Goal: Task Accomplishment & Management: Complete application form

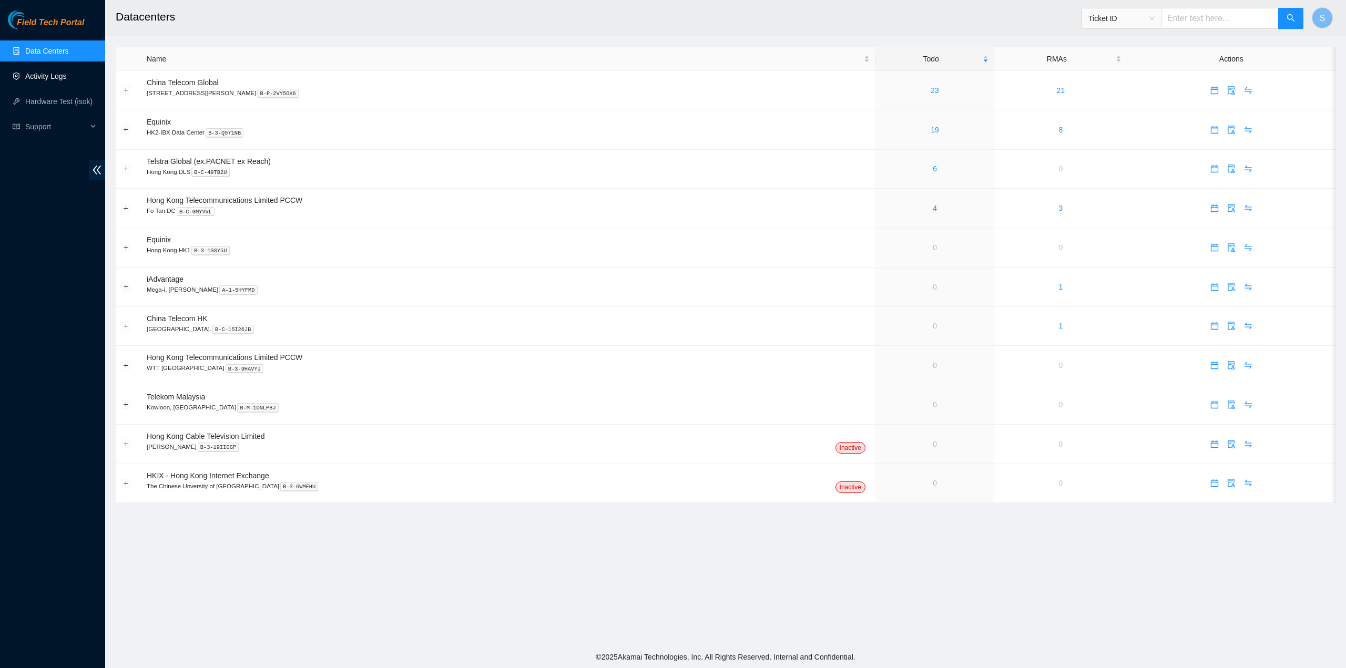
drag, startPoint x: 29, startPoint y: 69, endPoint x: 37, endPoint y: 73, distance: 8.9
click at [29, 72] on link "Activity Logs" at bounding box center [46, 76] width 42 height 8
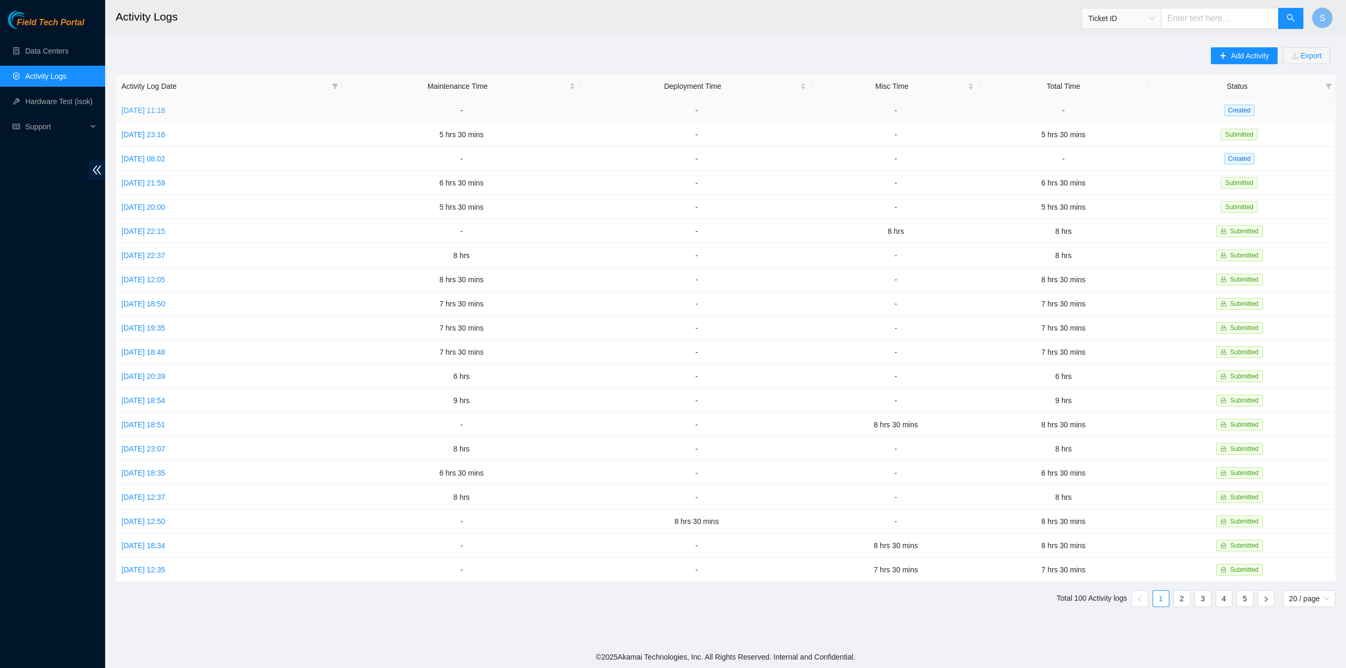
click at [153, 109] on link "[DATE] 11:18" at bounding box center [143, 110] width 44 height 8
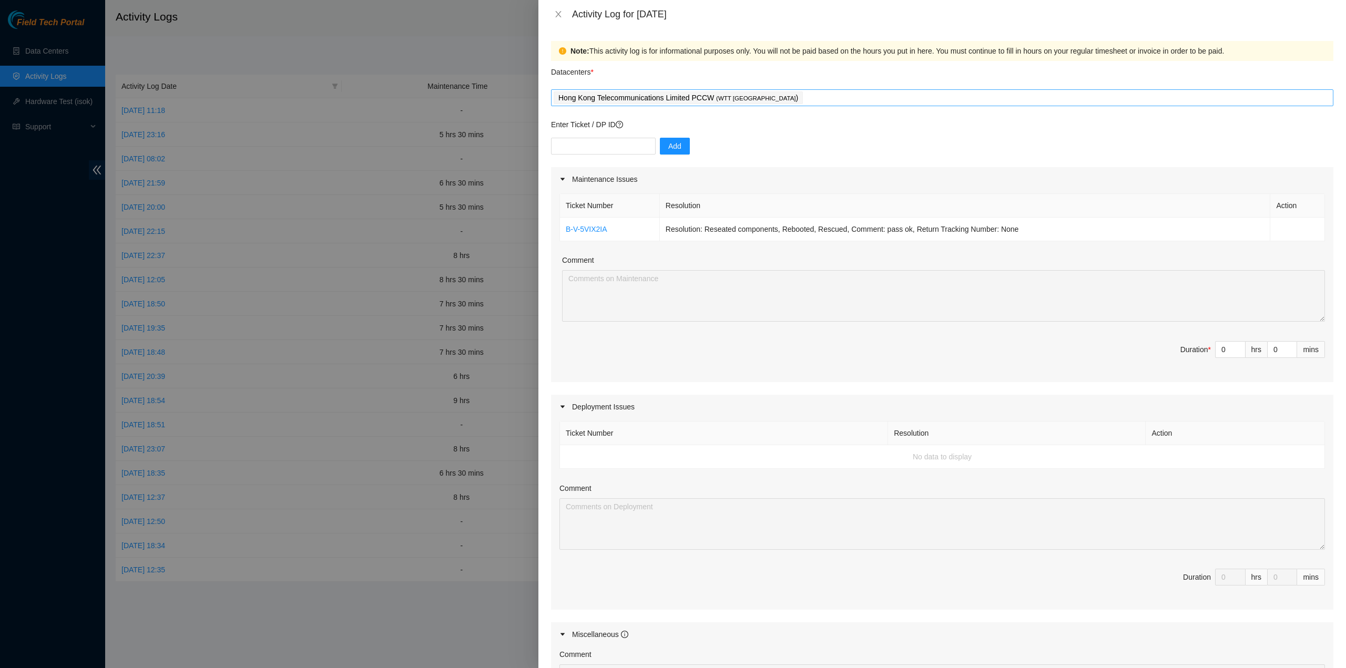
click at [770, 93] on div "Hong Kong Telecommunications Limited PCCW ( WTT [GEOGRAPHIC_DATA] )" at bounding box center [942, 97] width 777 height 15
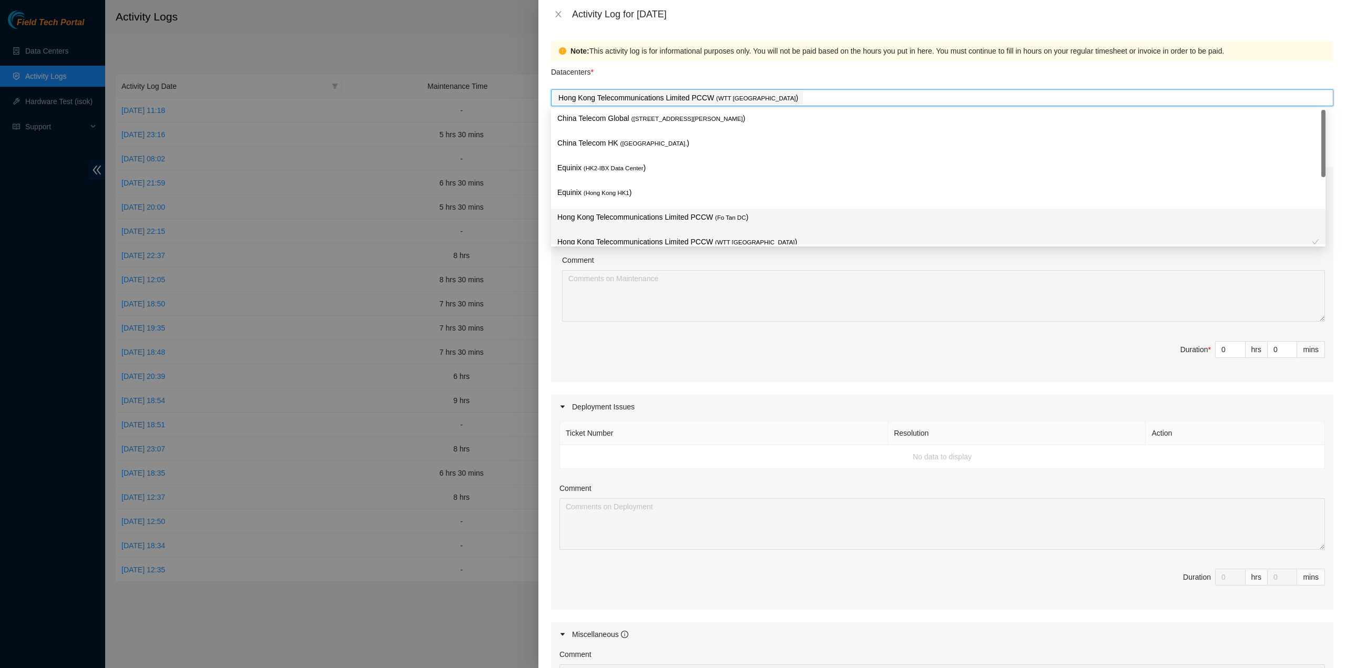
click at [685, 229] on div "Hong Kong Telecommunications Limited PCCW ( Fo Tan DC )" at bounding box center [938, 220] width 762 height 19
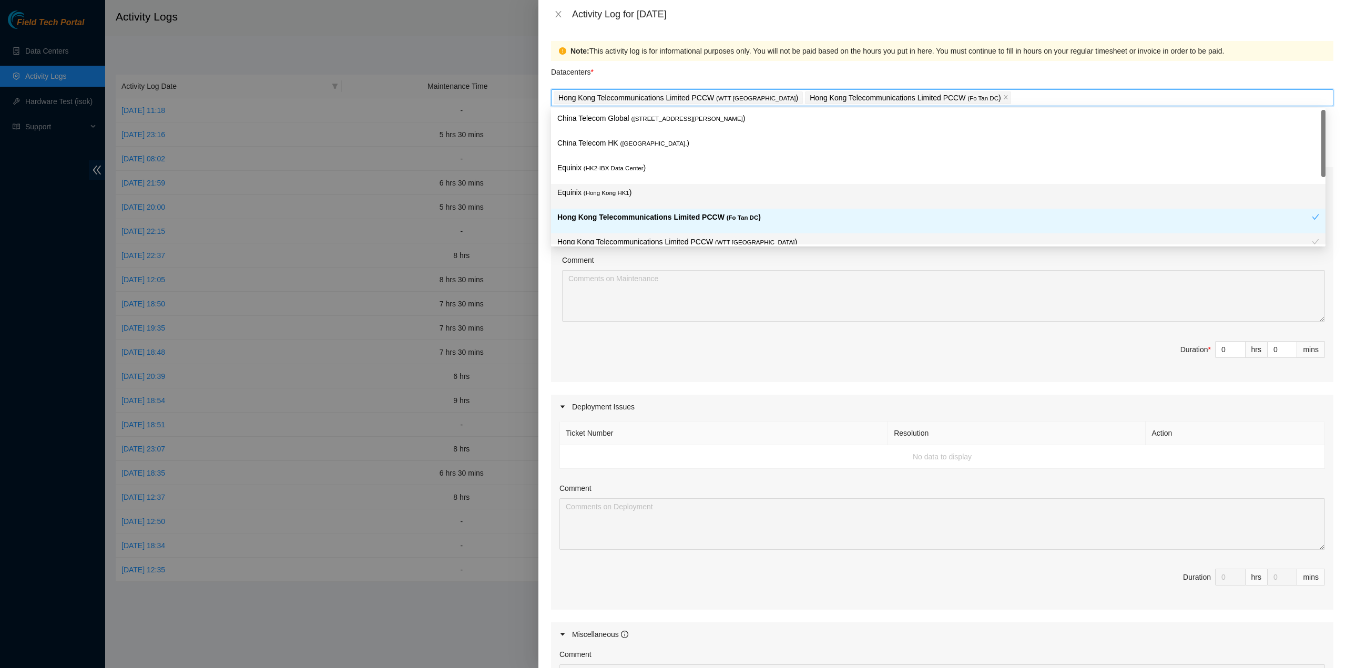
drag, startPoint x: 662, startPoint y: 203, endPoint x: 653, endPoint y: 191, distance: 14.9
click at [660, 202] on div "Equinix ( [GEOGRAPHIC_DATA] HK1 )" at bounding box center [938, 196] width 762 height 19
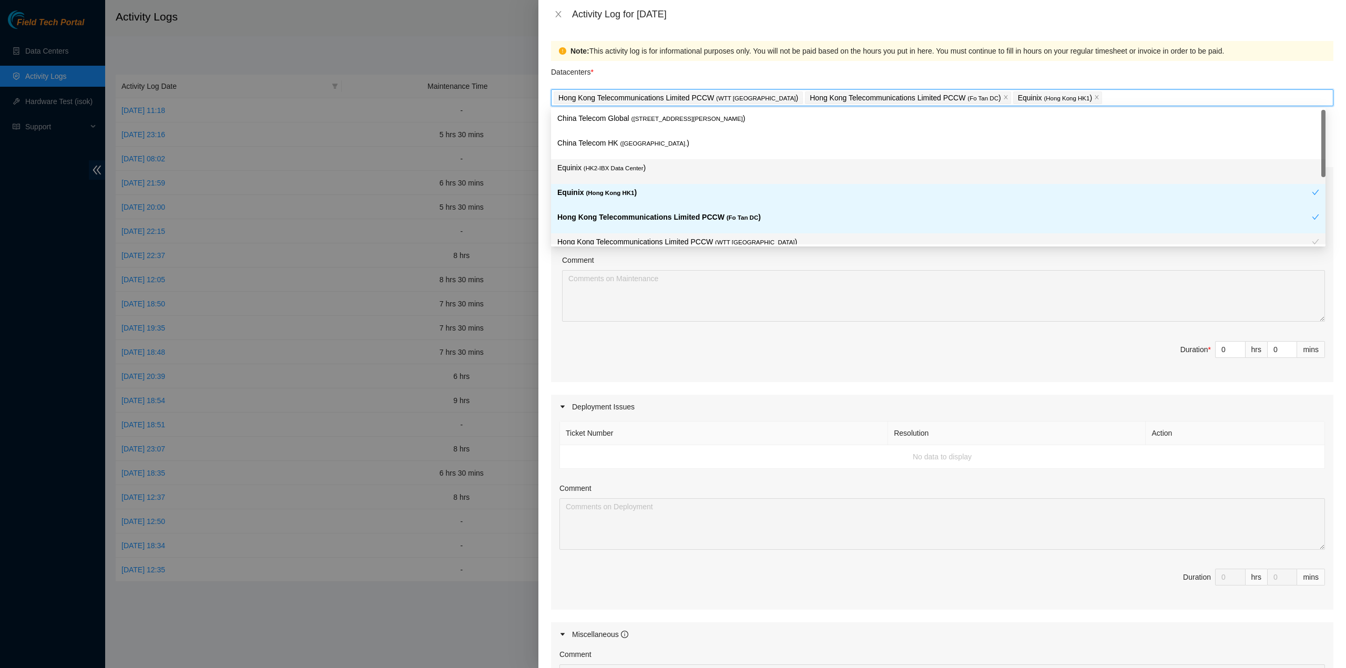
click at [638, 165] on span "( HK2-IBX Data Center" at bounding box center [613, 168] width 60 height 6
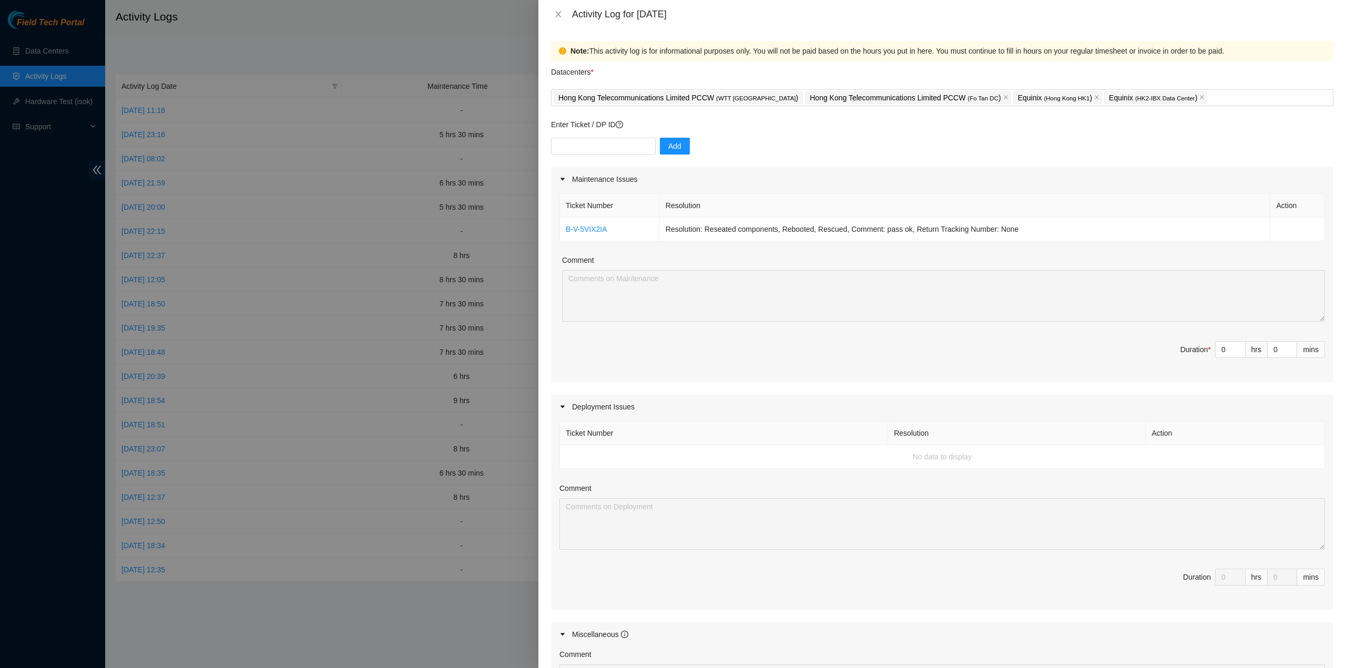
drag, startPoint x: 747, startPoint y: 332, endPoint x: 684, endPoint y: 254, distance: 99.7
click at [748, 332] on div "Ticket Number Resolution Action B-V-5VIX2IA Resolution: Reseated components, Re…" at bounding box center [942, 286] width 782 height 191
click at [609, 148] on input "text" at bounding box center [603, 146] width 105 height 17
paste input "B-W-14CQ2U1"
type input "B-W-14CQ2U1"
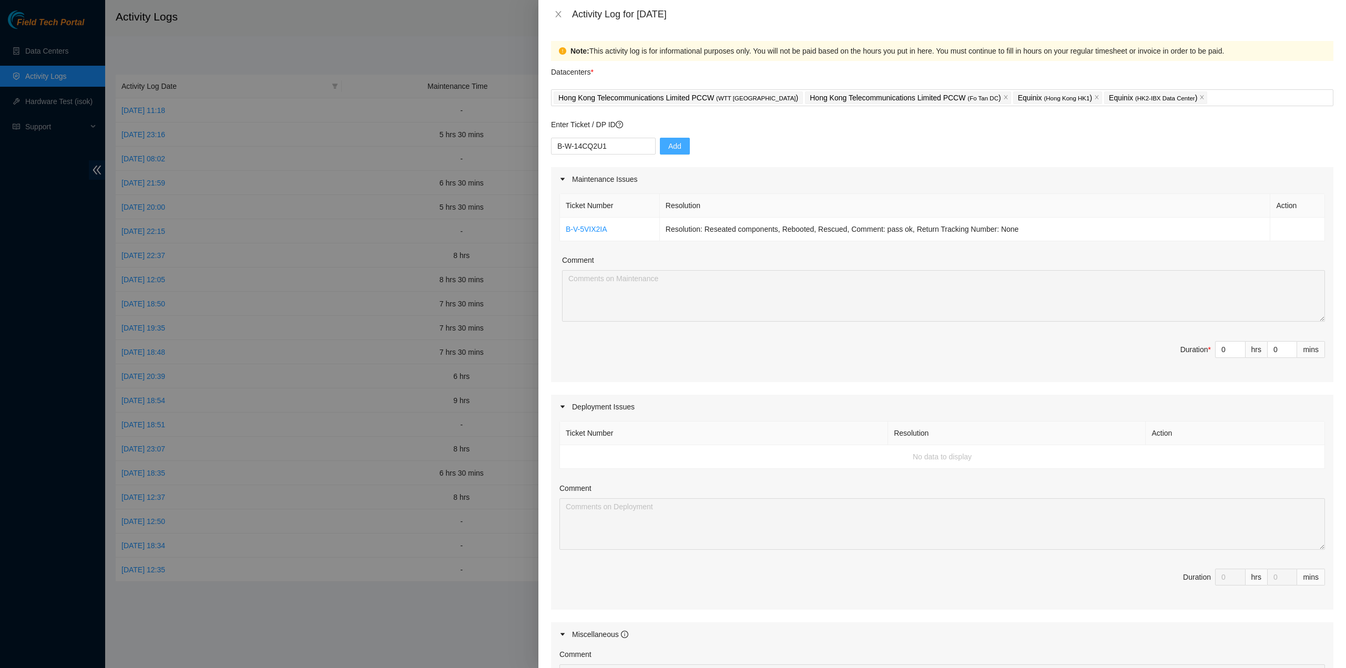
click at [669, 140] on button "Add" at bounding box center [675, 146] width 30 height 17
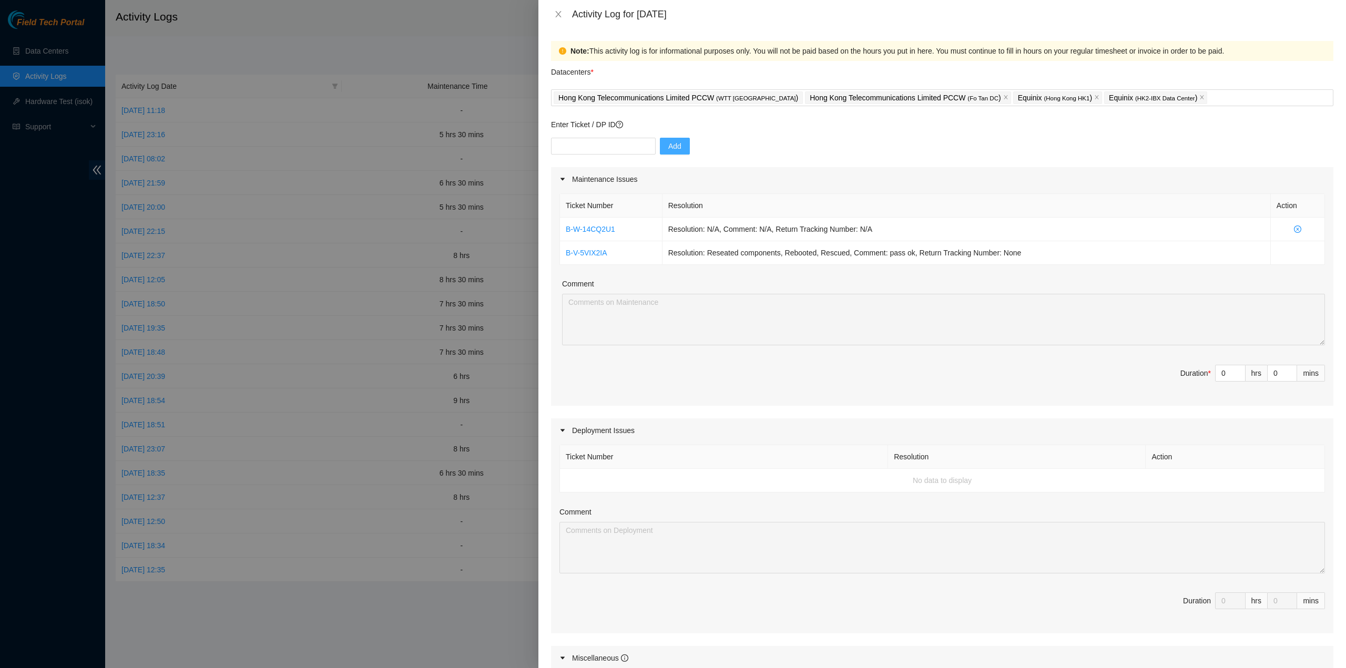
click at [608, 156] on div "Add" at bounding box center [942, 152] width 782 height 29
click at [627, 150] on input "text" at bounding box center [603, 146] width 105 height 17
paste input "B-V-5VU4VOV"
type input "B-V-5VU4VOV"
click at [668, 147] on span "Add" at bounding box center [674, 146] width 13 height 12
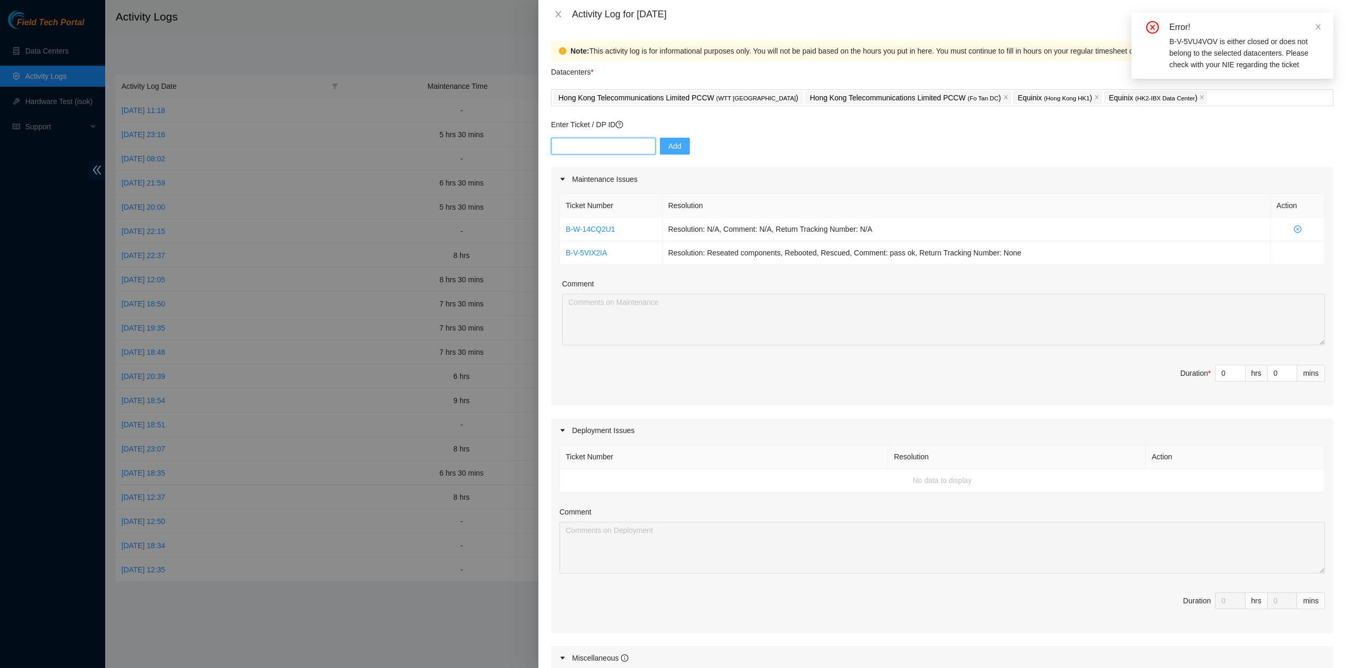
click at [568, 140] on input "text" at bounding box center [603, 146] width 105 height 17
paste input "B-V-5VU4VOV"
drag, startPoint x: 561, startPoint y: 146, endPoint x: 577, endPoint y: 153, distance: 17.4
click at [562, 146] on input "B-V-5VU4VOV" at bounding box center [603, 146] width 105 height 17
click at [621, 140] on input "B-V-5VU4VOV" at bounding box center [603, 146] width 105 height 17
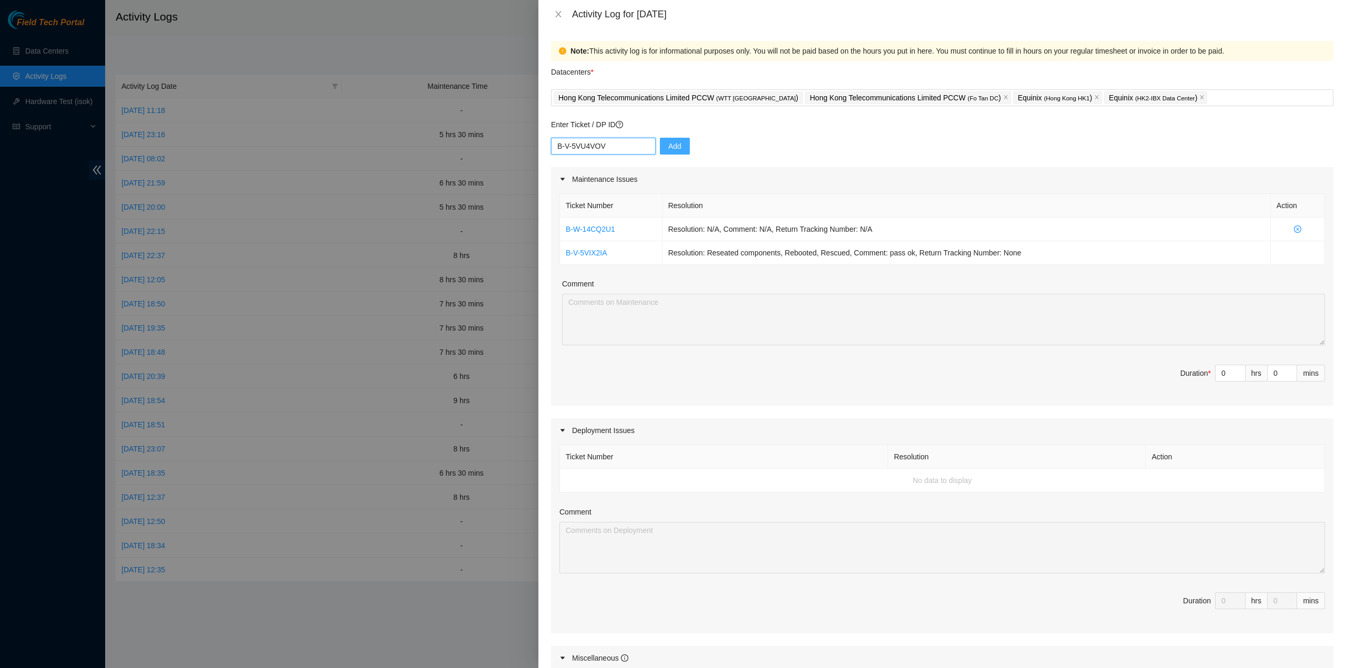
type input "B-V-5VU4VOV"
drag, startPoint x: 684, startPoint y: 138, endPoint x: 677, endPoint y: 139, distance: 7.9
click at [684, 138] on div "B-V-5VU4VOV Add" at bounding box center [942, 152] width 782 height 29
click at [677, 139] on button "Add" at bounding box center [675, 146] width 30 height 17
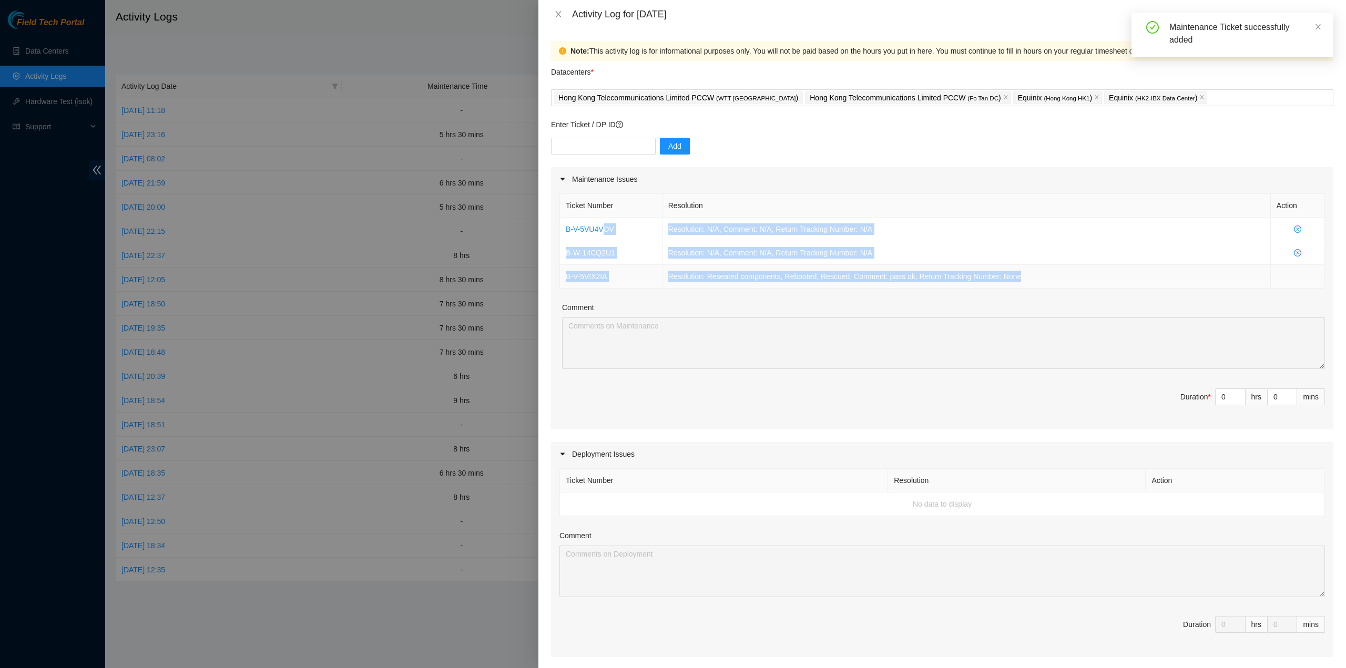
click at [1033, 280] on td "Resolution: Reseated components, Rebooted, Rescued, Comment: pass ok, Return Tr…" at bounding box center [966, 277] width 608 height 24
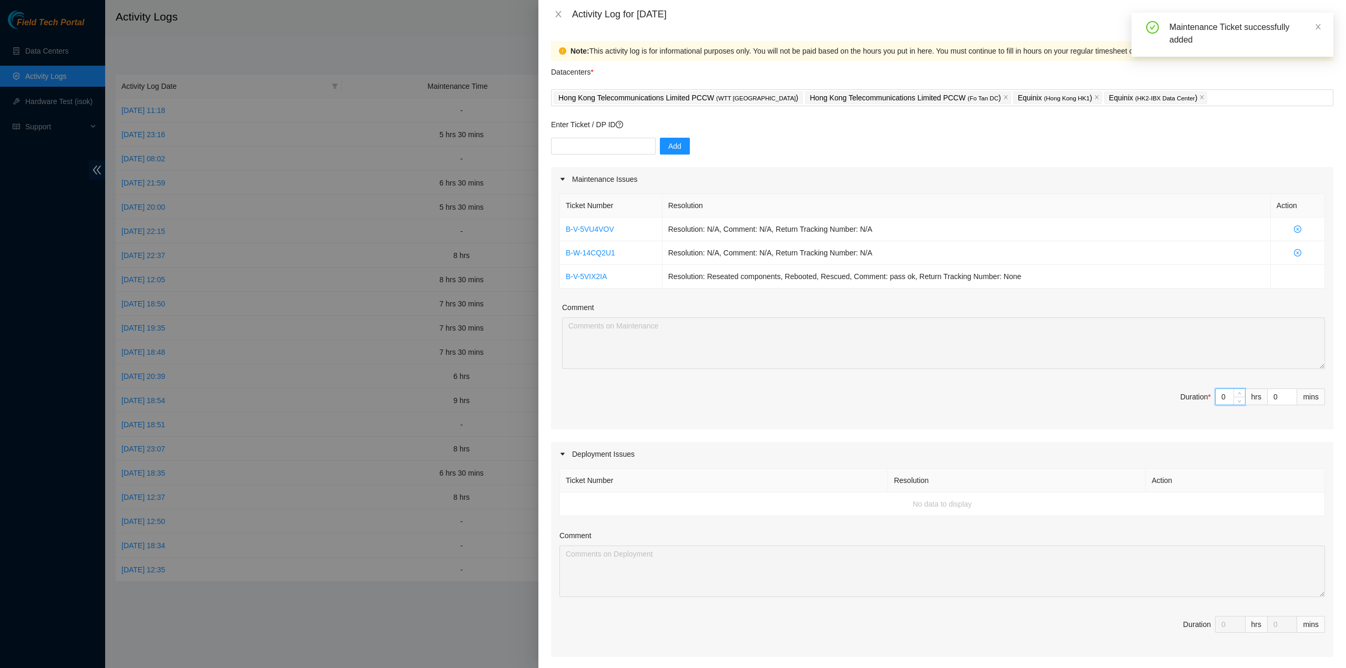
drag, startPoint x: 1224, startPoint y: 392, endPoint x: 1184, endPoint y: 383, distance: 40.9
click at [1184, 383] on div "Ticket Number Resolution Action B-V-5VU4VOV Resolution: N/A, Comment: N/A, Retu…" at bounding box center [942, 310] width 782 height 238
type input "6"
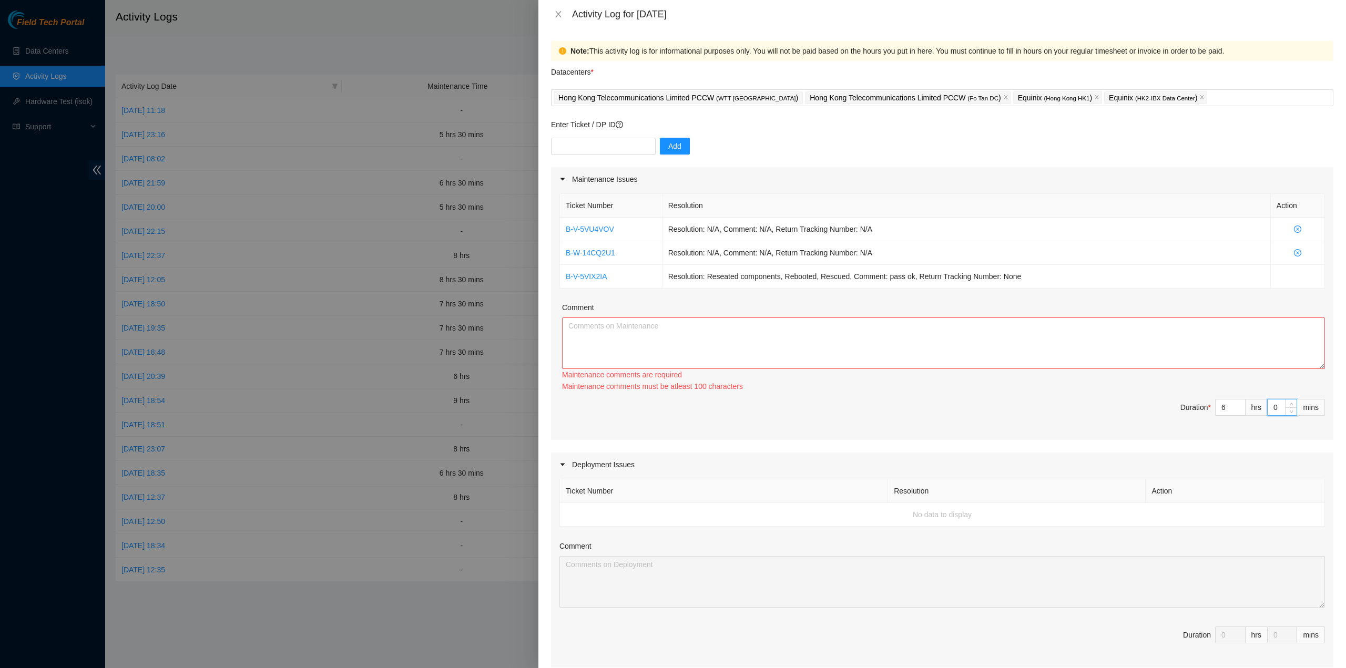
type input "3"
type input "30"
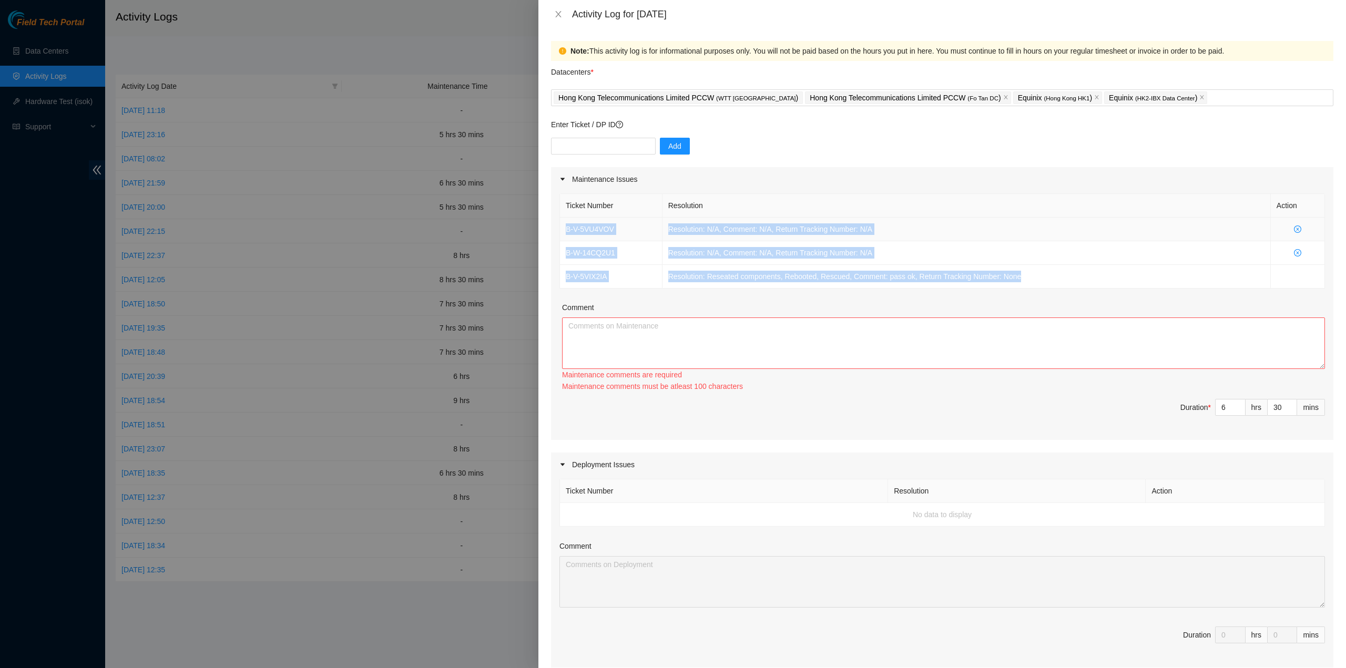
drag, startPoint x: 1002, startPoint y: 278, endPoint x: 563, endPoint y: 229, distance: 441.6
click at [563, 229] on tbody "B-V-5VU4VOV Resolution: N/A, Comment: N/A, Return Tracking Number: N/A B-W-14CQ…" at bounding box center [942, 253] width 765 height 71
copy tbody "B-V-5VU4VOV Resolution: N/A, Comment: N/A, Return Tracking Number: N/A B-W-14CQ…"
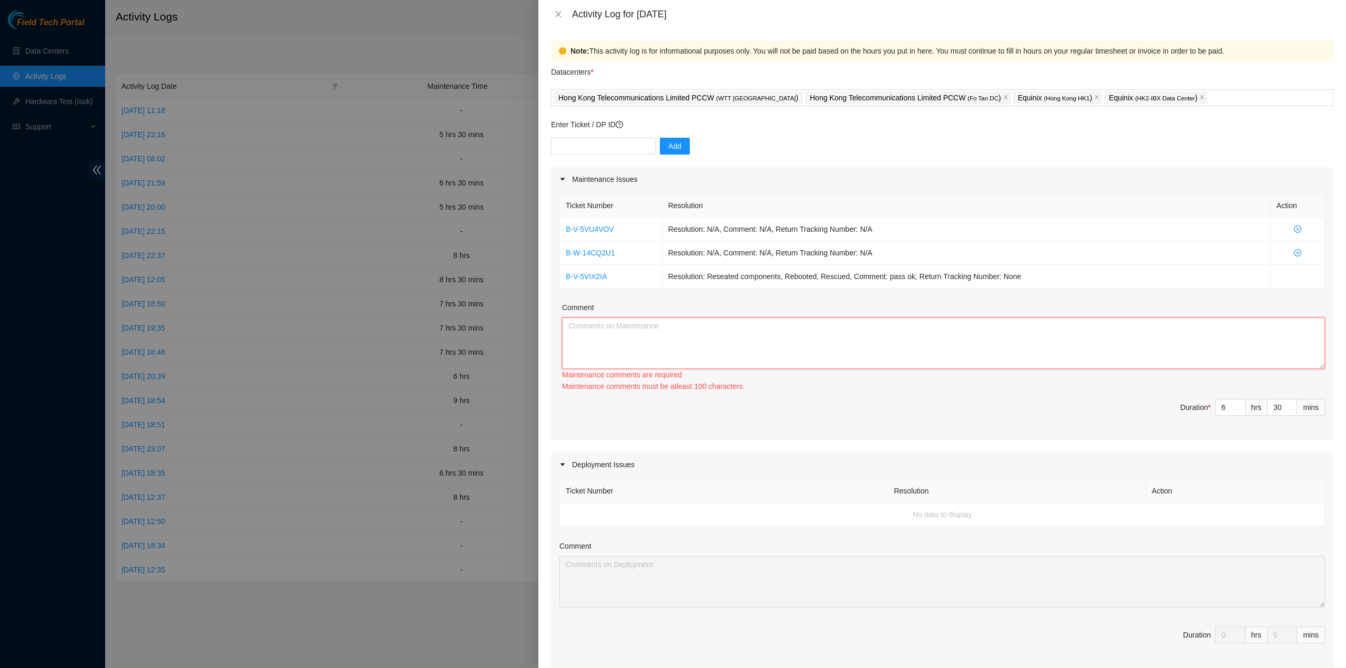
click at [682, 352] on textarea "Comment" at bounding box center [943, 343] width 763 height 52
paste textarea "B-V-5VU4VOV Resolution: N/A, Comment: N/A, Return Tracking Number: N/A B-W-14CQ…"
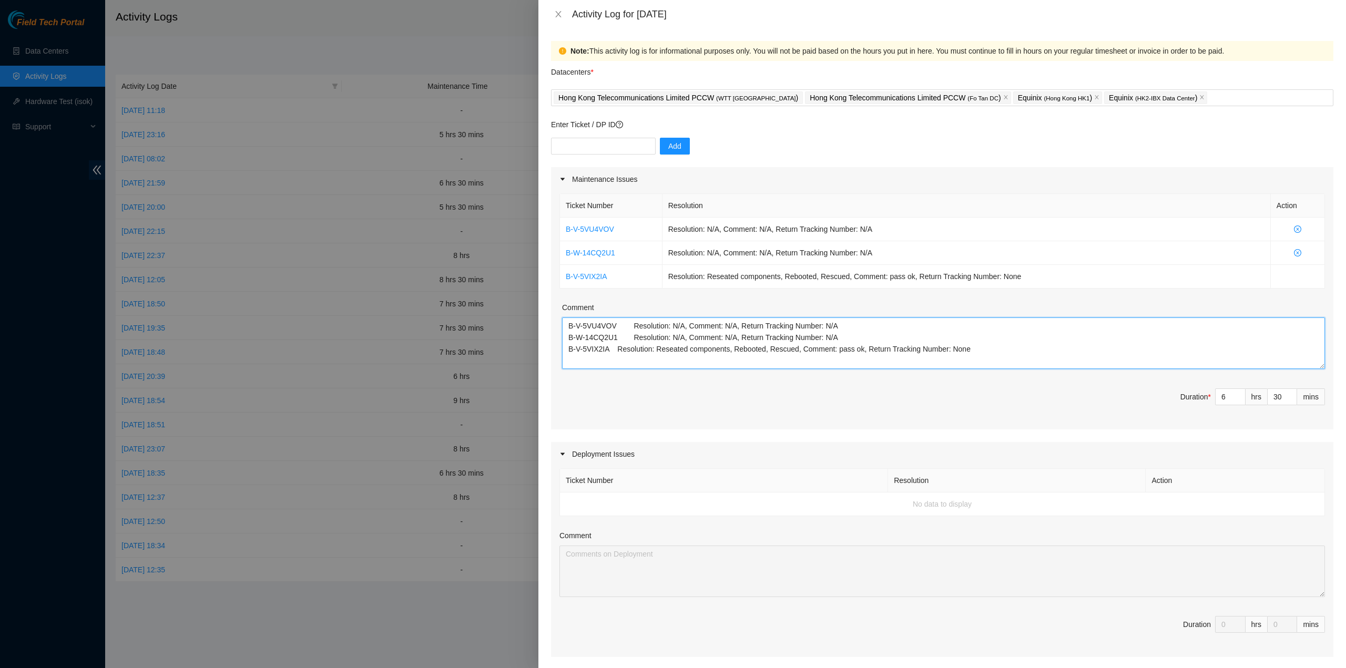
drag, startPoint x: 677, startPoint y: 364, endPoint x: 743, endPoint y: 366, distance: 66.3
click at [682, 364] on textarea "B-V-5VU4VOV Resolution: N/A, Comment: N/A, Return Tracking Number: N/A B-W-14CQ…" at bounding box center [943, 343] width 763 height 52
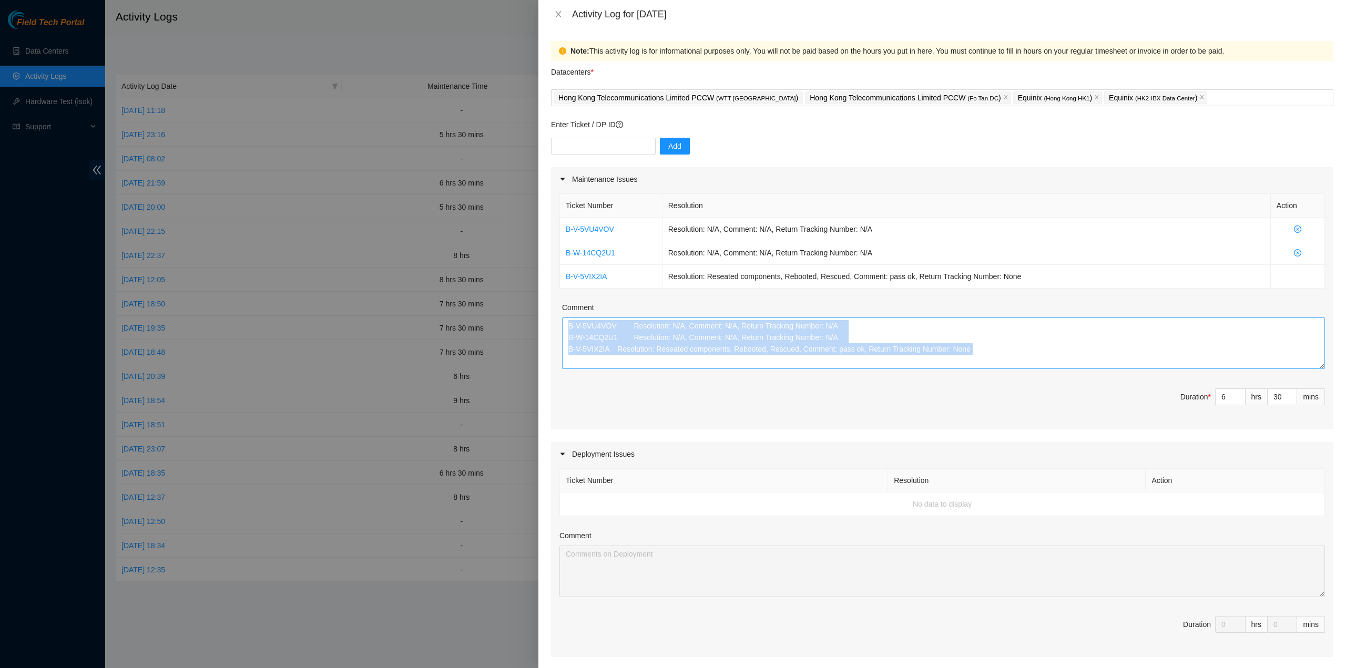
drag, startPoint x: 966, startPoint y: 372, endPoint x: 971, endPoint y: 347, distance: 25.8
click at [975, 358] on div "Ticket Number Resolution Action B-V-5VU4VOV Resolution: N/A, Comment: N/A, Retu…" at bounding box center [942, 310] width 782 height 238
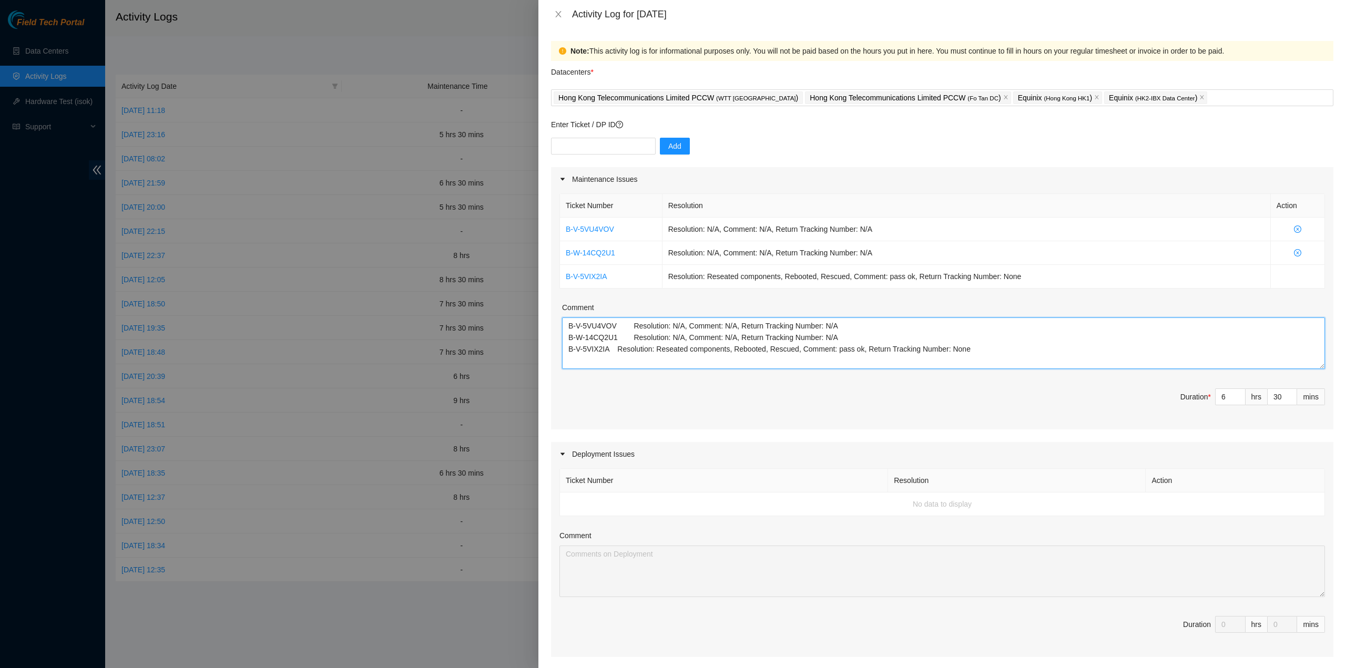
click at [971, 346] on textarea "B-V-5VU4VOV Resolution: N/A, Comment: N/A, Return Tracking Number: N/A B-W-14CQ…" at bounding box center [943, 343] width 763 height 52
paste textarea "B-V-5REV2SG B-V-5VRUECI B-V-5VP3KC5 B-V-5VIX2IA B-W-14CQ2U1 Tracking - 41732842…"
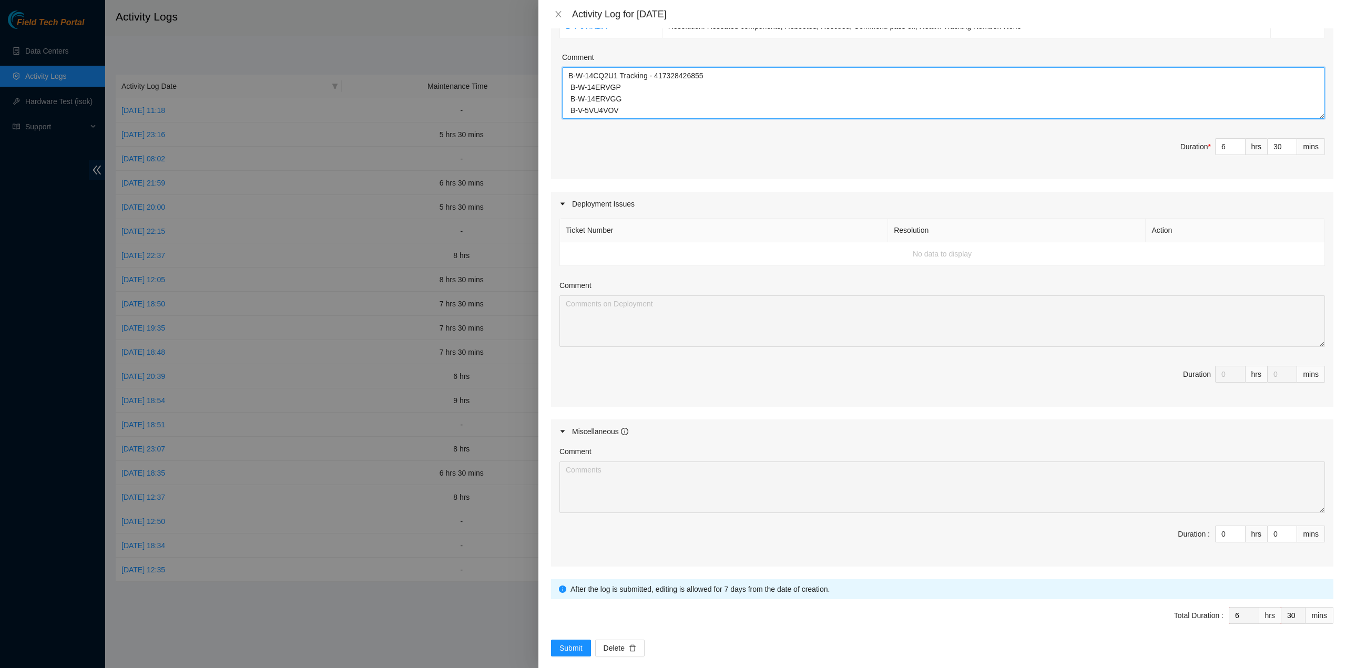
scroll to position [260, 0]
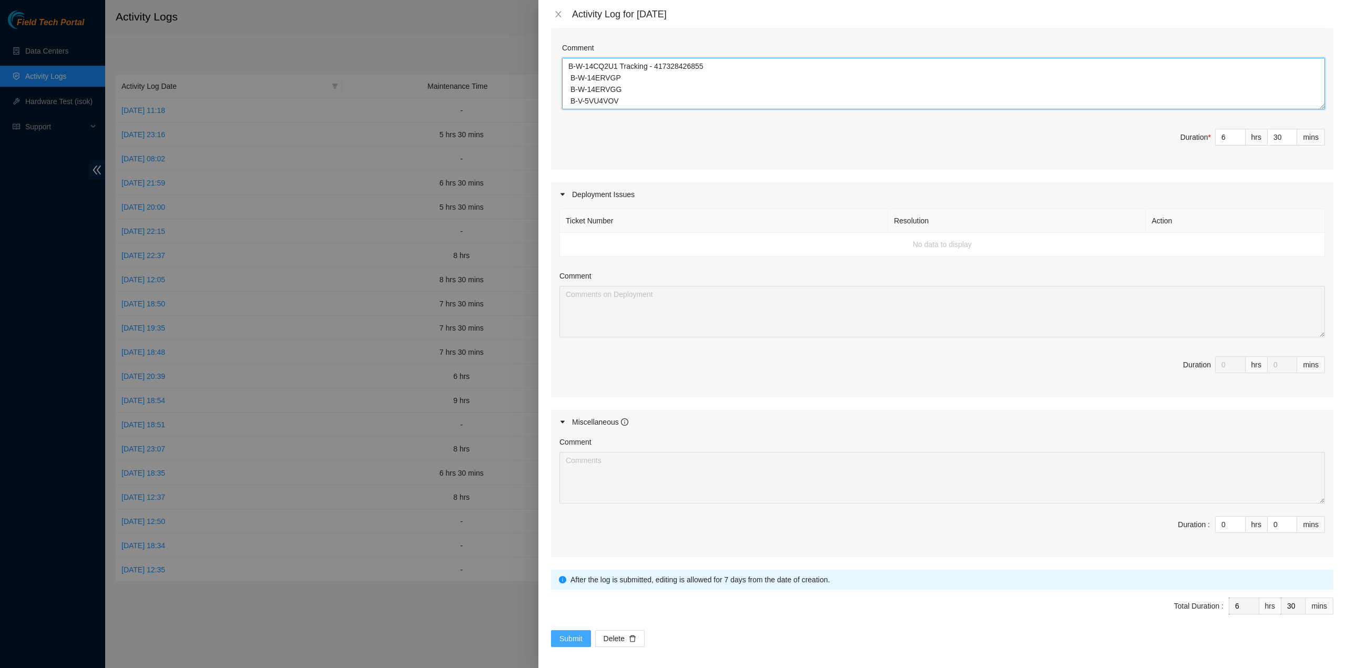
type textarea "B-V-5VU4VOV Resolution: N/A, Comment: N/A, Return Tracking Number: N/A B-W-14CQ…"
click at [560, 641] on button "Submit" at bounding box center [571, 638] width 40 height 17
click at [576, 630] on button "Submit" at bounding box center [571, 638] width 40 height 17
click at [575, 633] on span "Submit" at bounding box center [582, 639] width 23 height 12
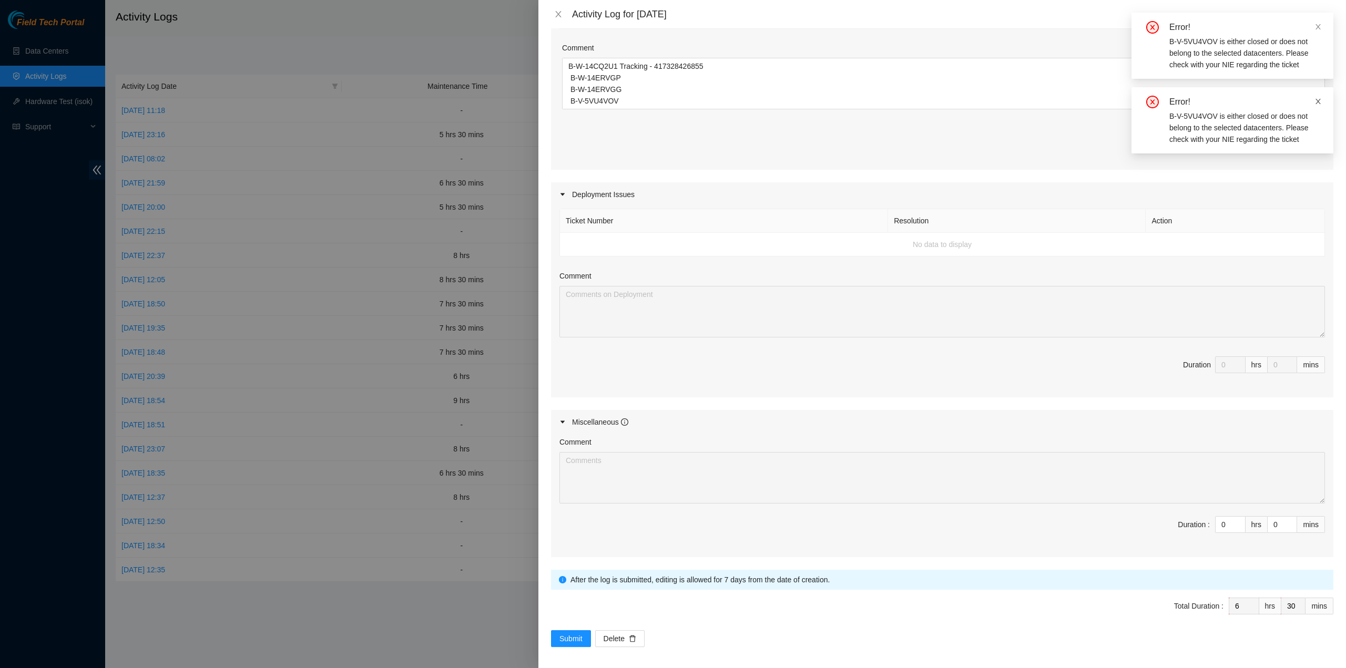
drag, startPoint x: 1313, startPoint y: 99, endPoint x: 1318, endPoint y: 100, distance: 5.4
click at [1314, 99] on div "Error!" at bounding box center [1244, 102] width 151 height 13
click at [1321, 101] on icon "close" at bounding box center [1317, 101] width 7 height 7
click at [1310, 25] on div "Error!" at bounding box center [1244, 27] width 151 height 13
click at [1318, 26] on icon "close" at bounding box center [1317, 26] width 5 height 5
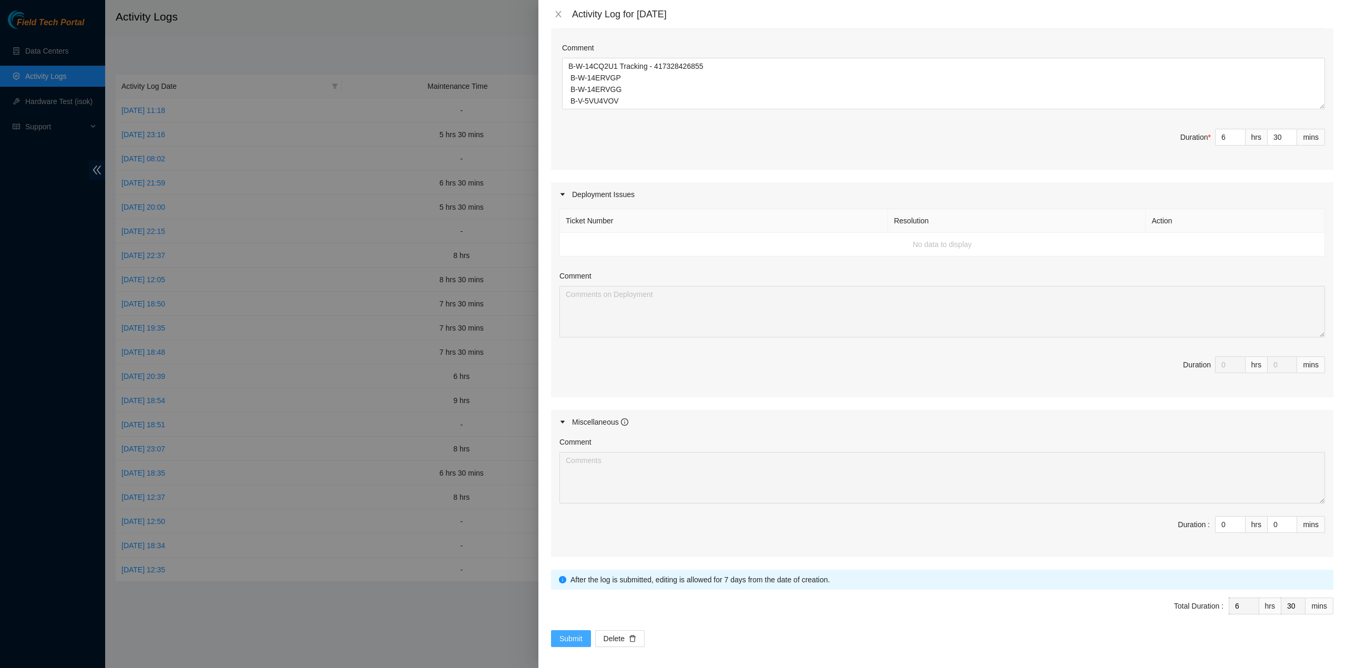
click at [583, 638] on button "Submit" at bounding box center [571, 638] width 40 height 17
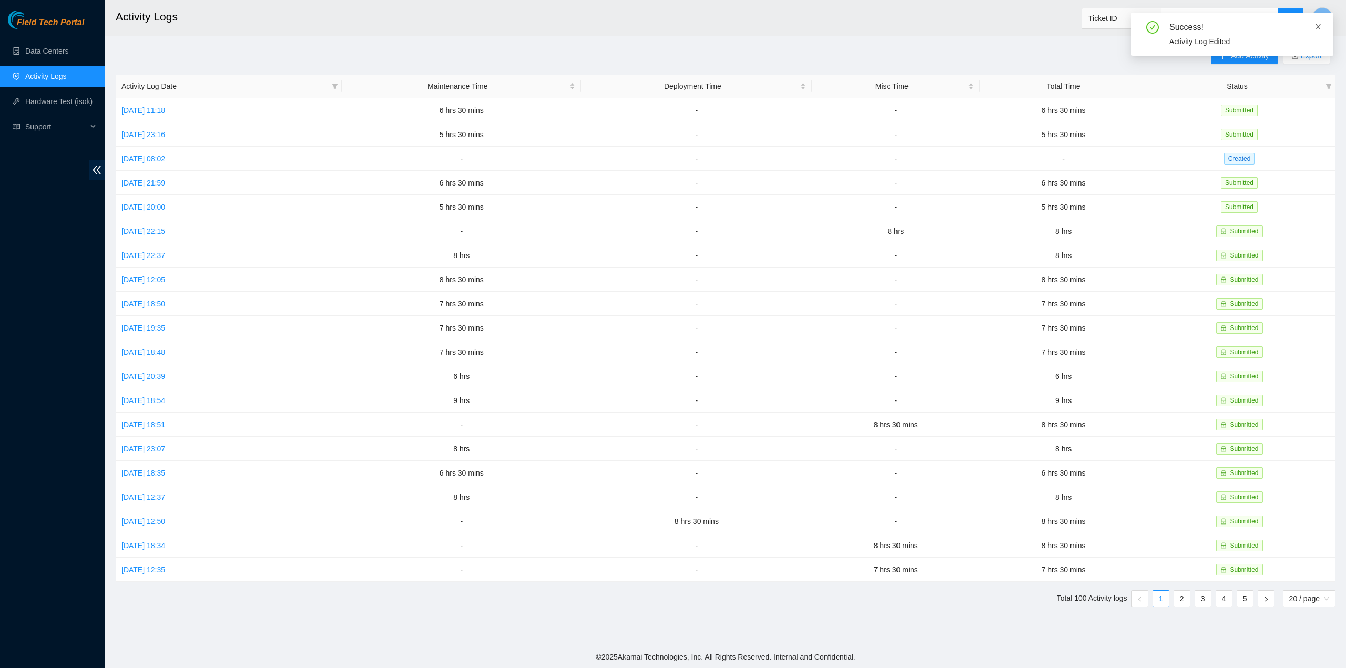
click at [1318, 28] on icon "close" at bounding box center [1317, 26] width 7 height 7
click at [1323, 16] on span "S" at bounding box center [1322, 18] width 6 height 13
click at [1237, 95] on link "Logout" at bounding box center [1248, 93] width 23 height 8
